Goal: Task Accomplishment & Management: Complete application form

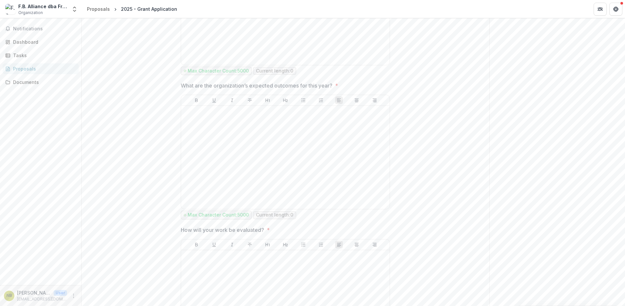
scroll to position [518, 0]
drag, startPoint x: 342, startPoint y: 86, endPoint x: 180, endPoint y: 86, distance: 161.6
click at [181, 86] on span "What are the organization’s expected outcomes for this year? *" at bounding box center [283, 84] width 205 height 8
drag, startPoint x: 623, startPoint y: 203, endPoint x: 623, endPoint y: 190, distance: 13.4
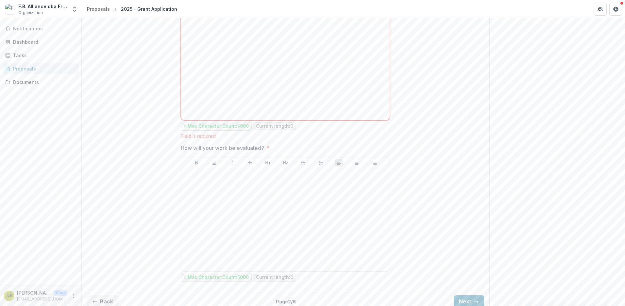
scroll to position [612, 0]
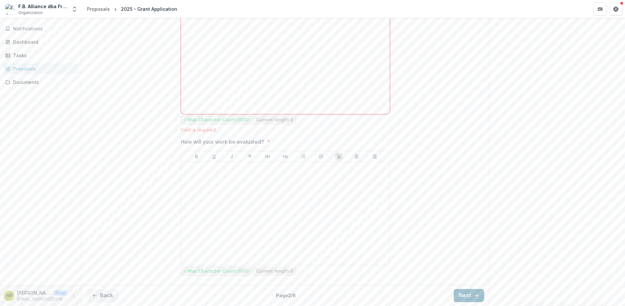
click at [467, 296] on button "Next" at bounding box center [469, 295] width 30 height 13
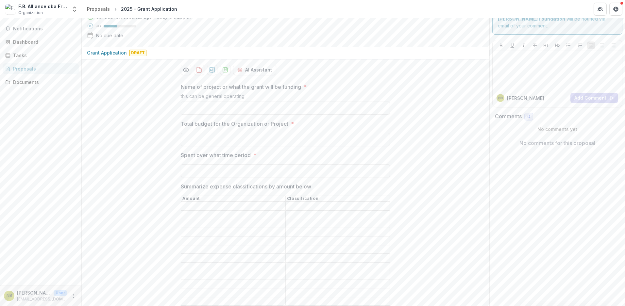
scroll to position [33, 0]
click at [233, 104] on input "Name of project or what the grant will be funding *" at bounding box center [285, 109] width 209 height 13
type input "**********"
click at [233, 141] on input "Total budget for the Organization or Project *" at bounding box center [285, 140] width 209 height 13
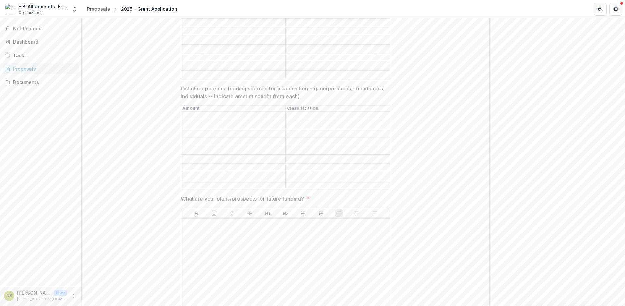
scroll to position [524, 0]
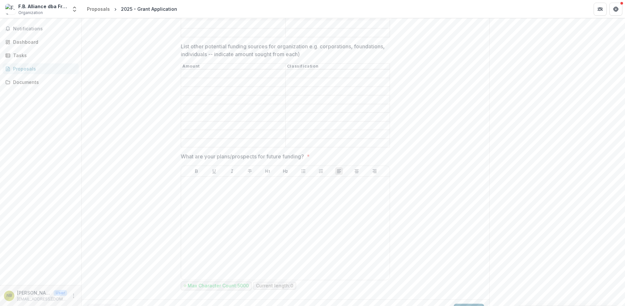
type input "**"
click at [468, 304] on button "Next" at bounding box center [469, 310] width 30 height 13
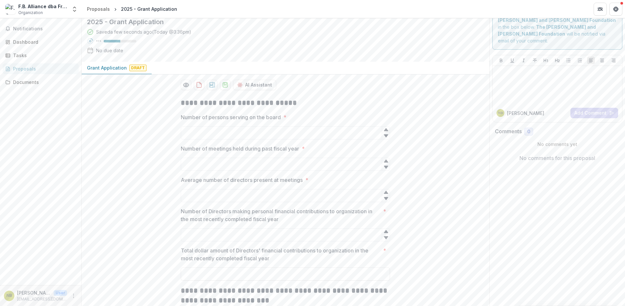
scroll to position [19, 0]
type input "*"
click at [387, 130] on icon at bounding box center [386, 130] width 5 height 5
click at [387, 161] on icon at bounding box center [386, 161] width 5 height 5
click at [386, 161] on icon at bounding box center [386, 161] width 5 height 5
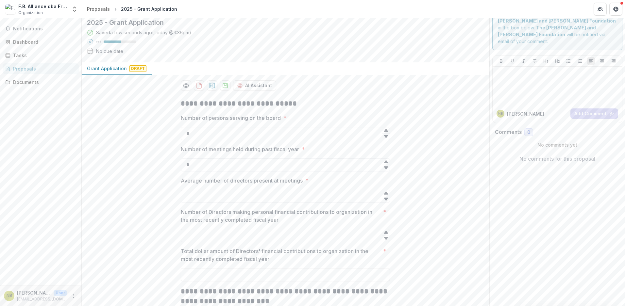
click at [386, 161] on icon at bounding box center [386, 161] width 5 height 5
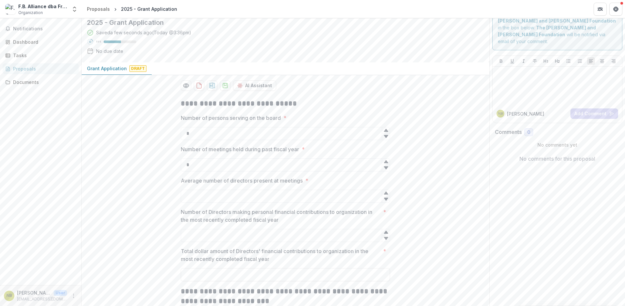
type input "*"
click at [386, 161] on icon at bounding box center [386, 161] width 5 height 5
click at [386, 129] on icon at bounding box center [386, 130] width 5 height 5
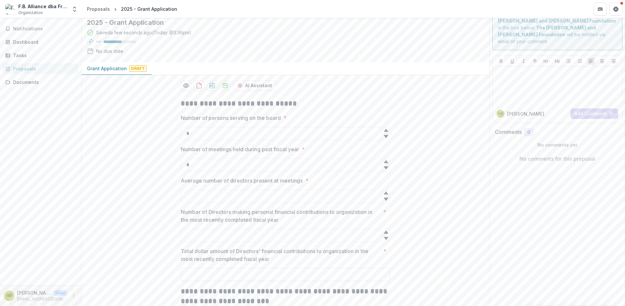
click at [386, 129] on icon at bounding box center [386, 130] width 5 height 5
type input "*"
click at [386, 129] on icon at bounding box center [386, 130] width 5 height 5
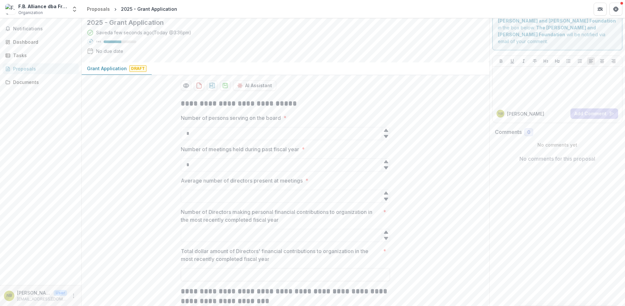
click at [384, 167] on icon at bounding box center [386, 168] width 4 height 3
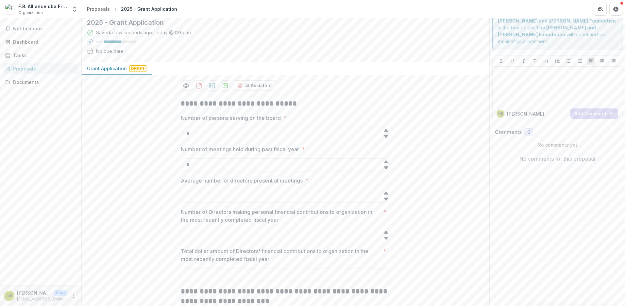
type input "*"
click at [384, 167] on icon at bounding box center [386, 168] width 4 height 3
click at [386, 193] on icon at bounding box center [386, 193] width 4 height 3
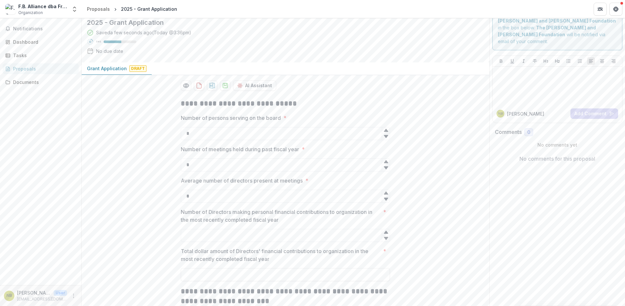
click at [386, 193] on icon at bounding box center [386, 193] width 4 height 3
type input "*"
click at [386, 193] on icon at bounding box center [386, 193] width 4 height 3
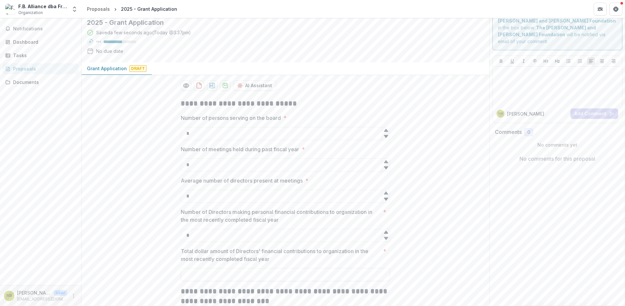
click at [385, 232] on icon at bounding box center [386, 232] width 5 height 5
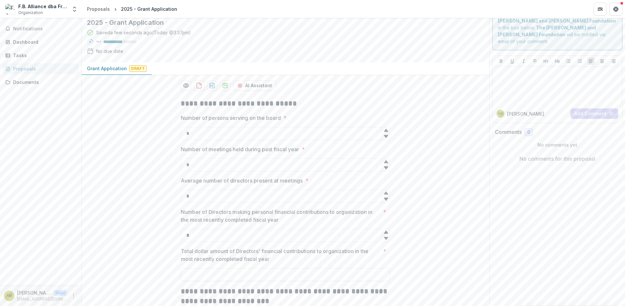
click at [385, 232] on icon at bounding box center [386, 232] width 5 height 5
type input "*"
click at [385, 232] on icon at bounding box center [386, 232] width 5 height 5
click at [457, 281] on div "**********" at bounding box center [286, 285] width 408 height 383
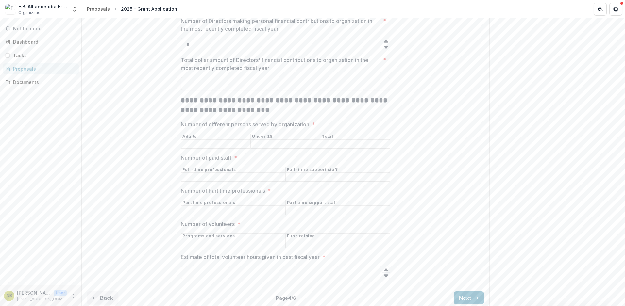
scroll to position [210, 0]
click at [465, 297] on button "Next" at bounding box center [469, 297] width 30 height 13
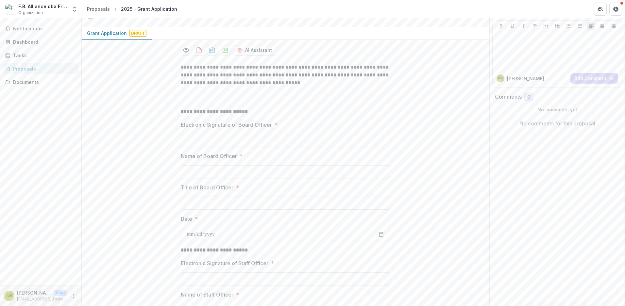
scroll to position [55, 0]
click at [284, 139] on input "Electronic Signature of Board Officer *" at bounding box center [285, 139] width 209 height 13
click at [293, 279] on input "Electronic Signature of Staff Officer *" at bounding box center [285, 278] width 209 height 13
